Goal: Information Seeking & Learning: Learn about a topic

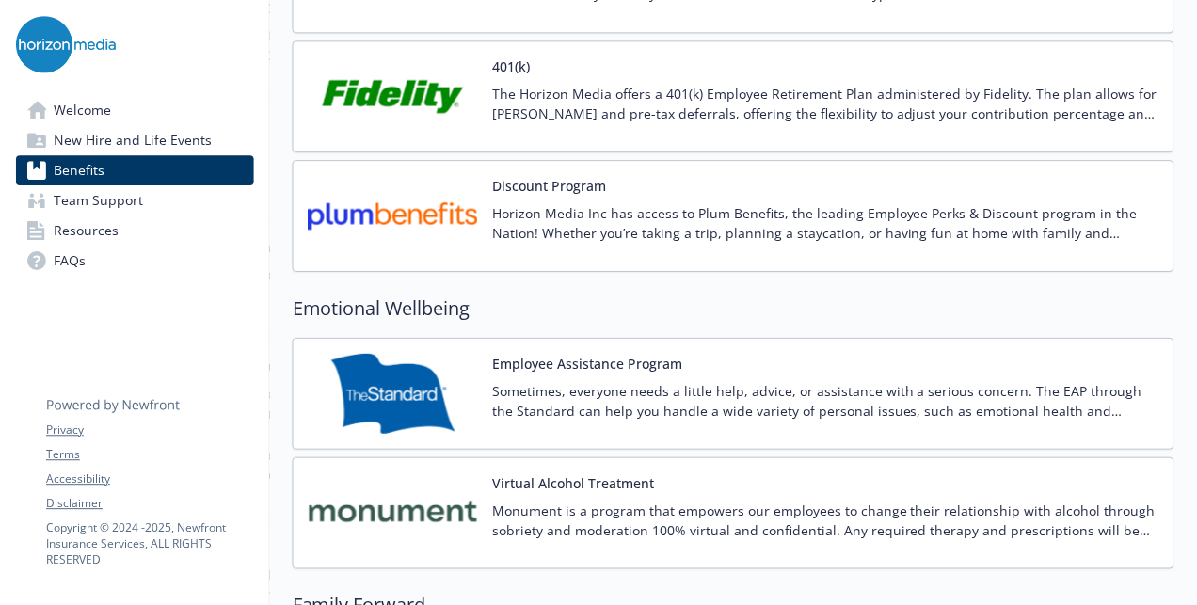
scroll to position [3387, 0]
